Goal: Task Accomplishment & Management: Manage account settings

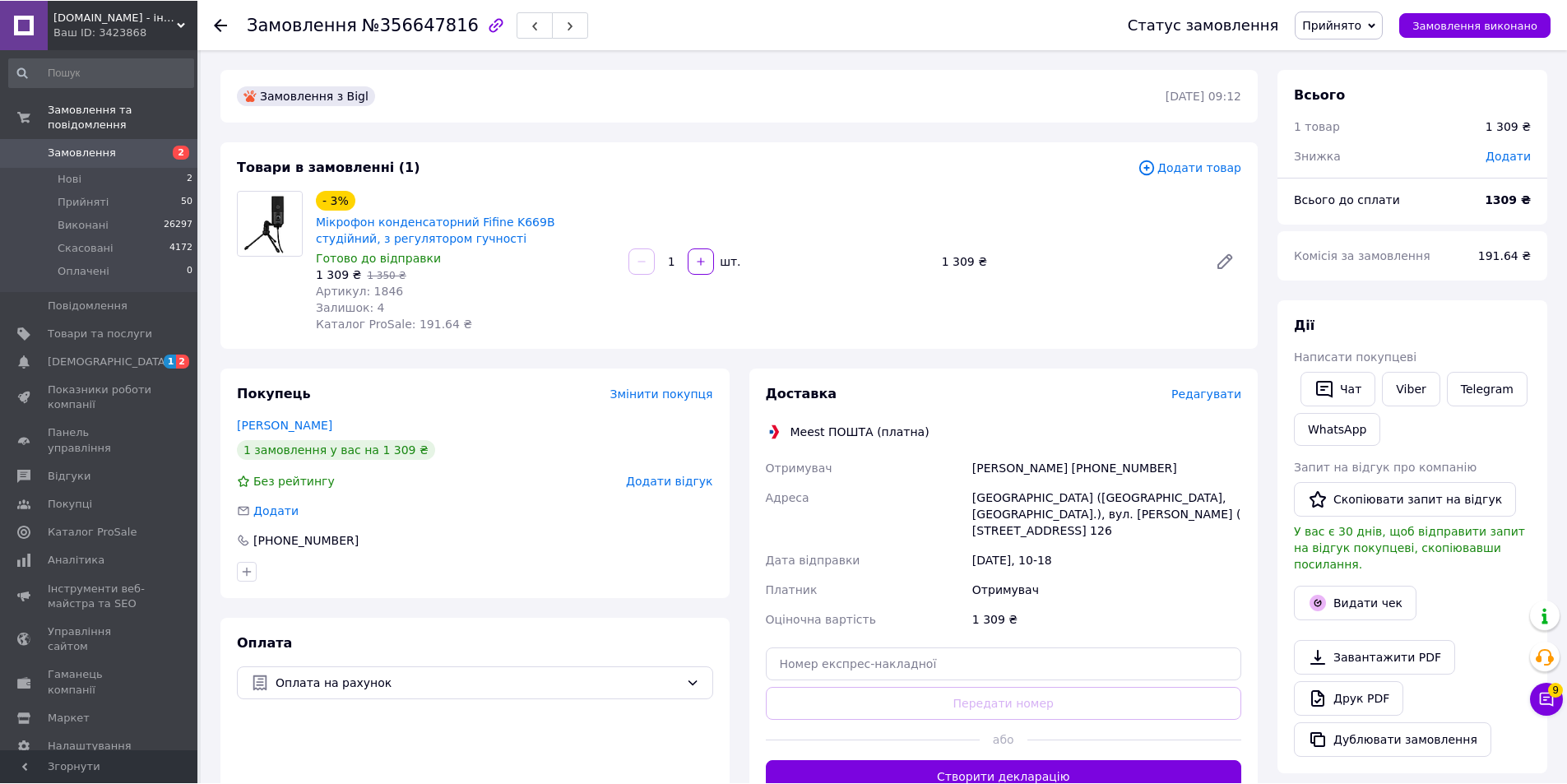
scroll to position [246, 0]
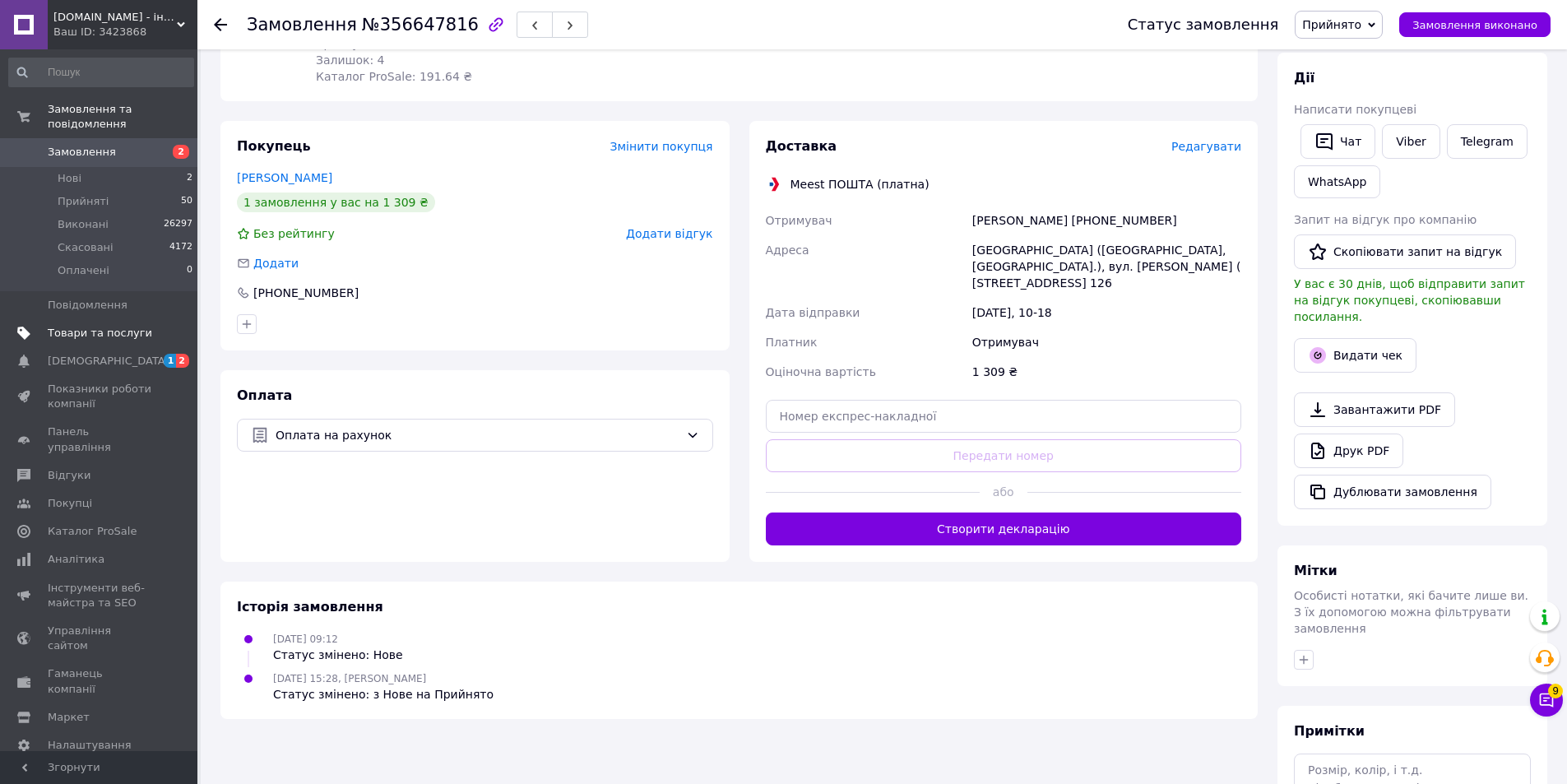
click at [93, 325] on span "Товари та послуги" at bounding box center [100, 333] width 105 height 15
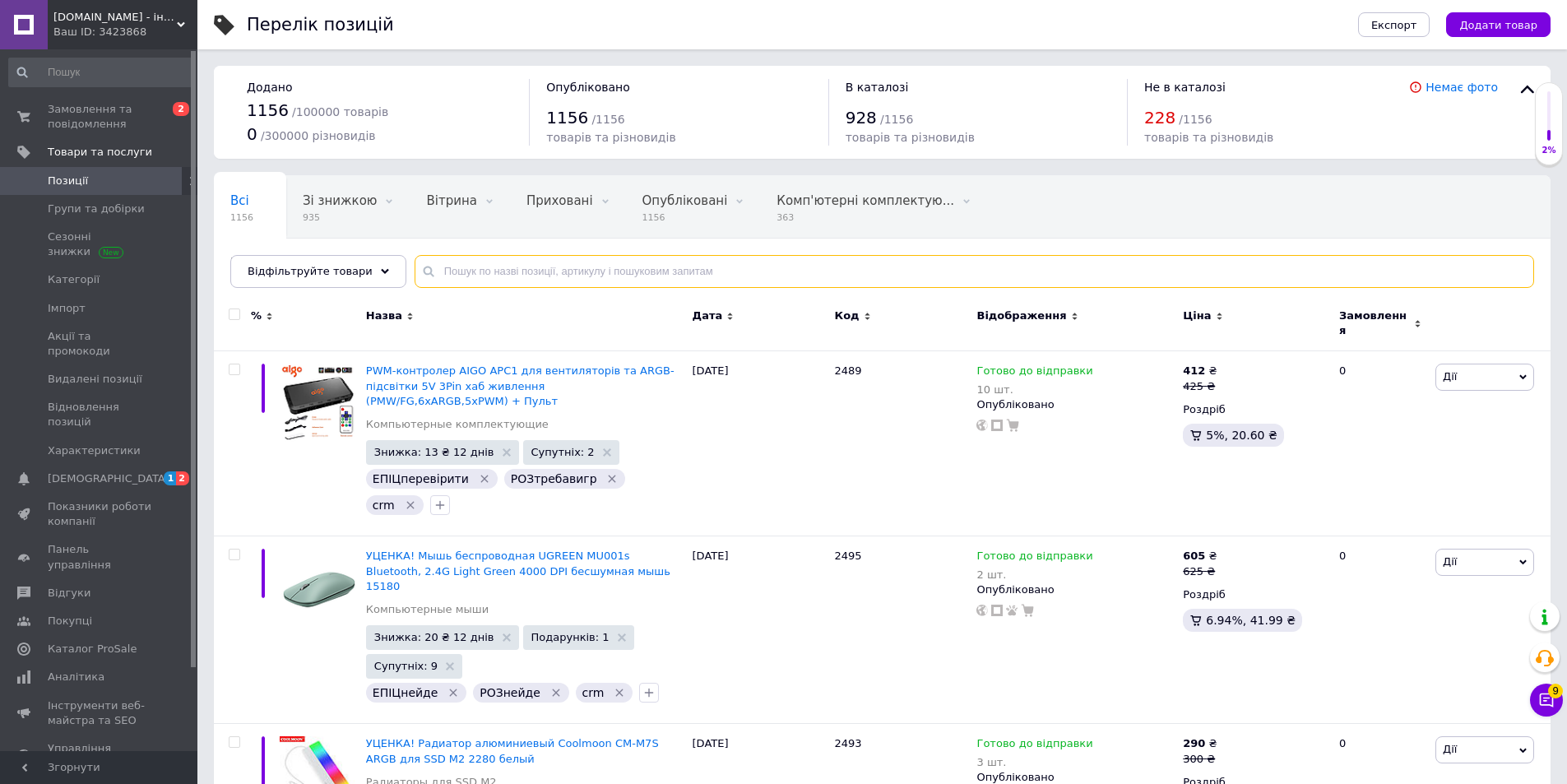
click at [539, 282] on input "text" at bounding box center [975, 271] width 1120 height 33
paste input "УЦІНКА! Бездротовий дверний дзвінок KERUI M525"
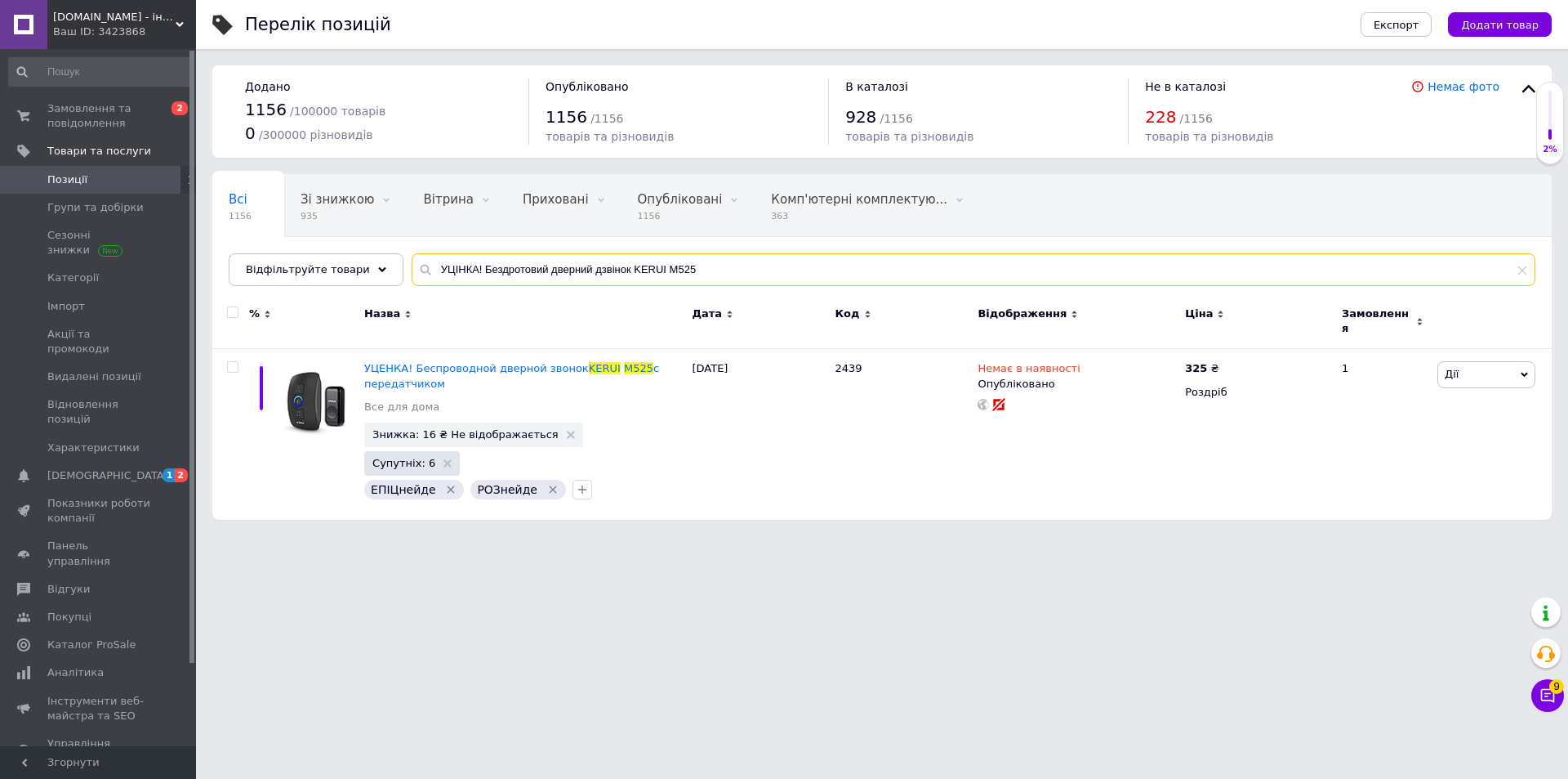
drag, startPoint x: 614, startPoint y: 267, endPoint x: 353, endPoint y: 250, distance: 261.6
click at [353, 250] on div "Всі 1156 Зі знижкою 935 Видалити Редагувати Вітрина 0 Видалити Редагувати Прихо…" at bounding box center [882, 230] width 1339 height 112
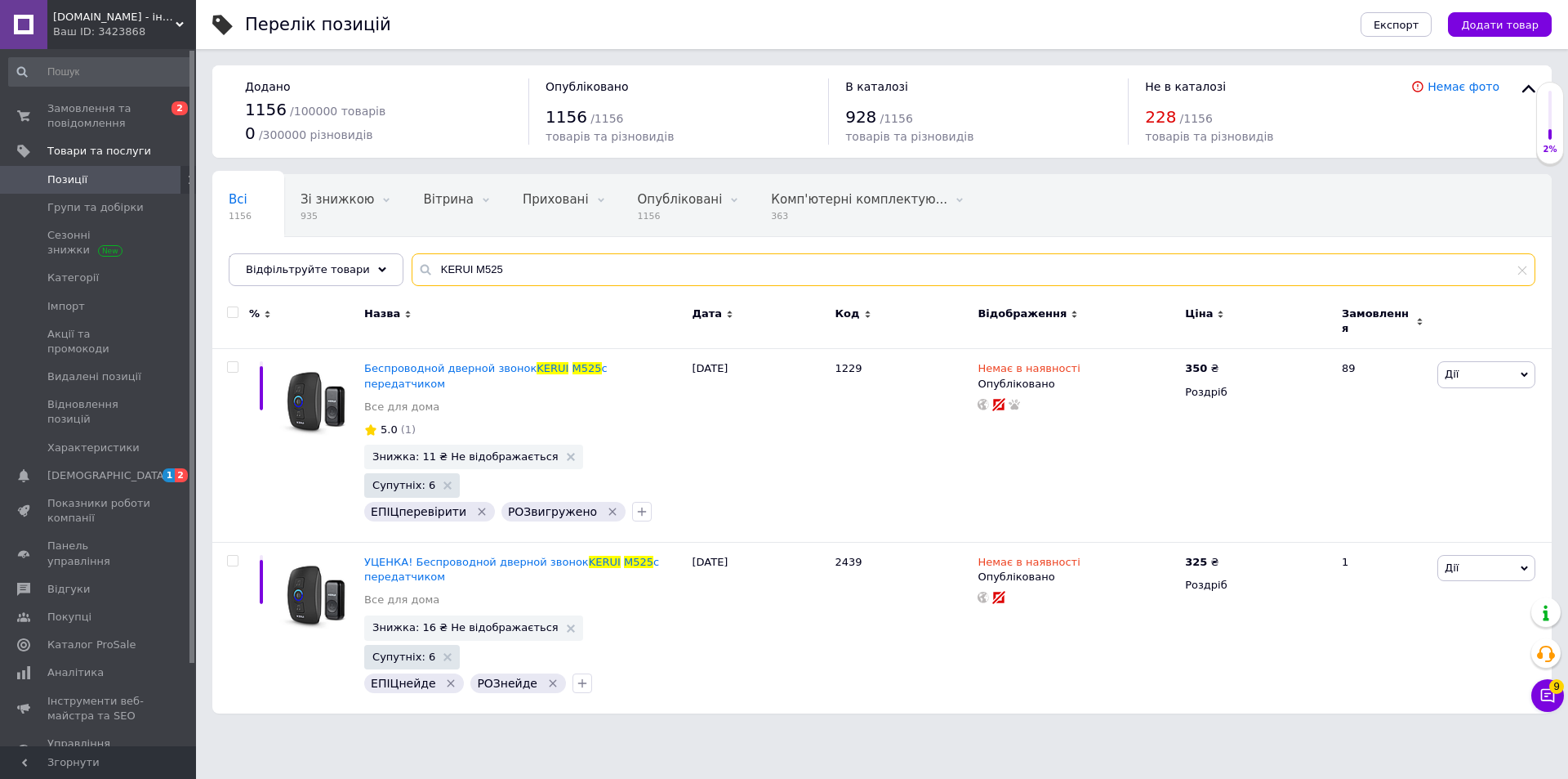
drag, startPoint x: 522, startPoint y: 258, endPoint x: 329, endPoint y: 244, distance: 193.5
click at [329, 244] on div "Всі 1156 Зі знижкою 935 Видалити Редагувати Вітрина 0 Видалити Редагувати Прихо…" at bounding box center [882, 230] width 1339 height 112
paste input "Цифровий терморегулятор"
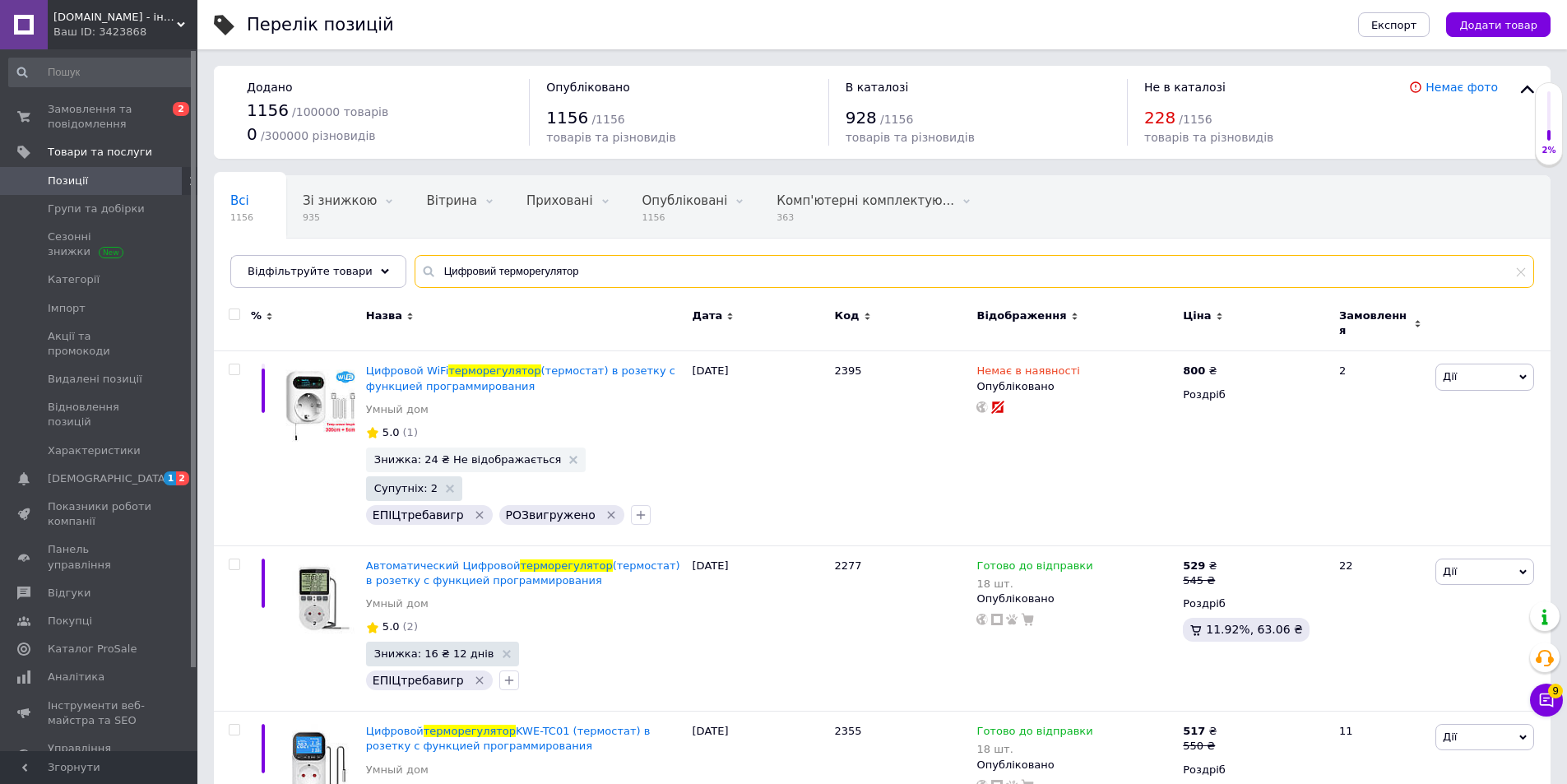
type input "Цифровий терморегулятор"
